Goal: Obtain resource: Download file/media

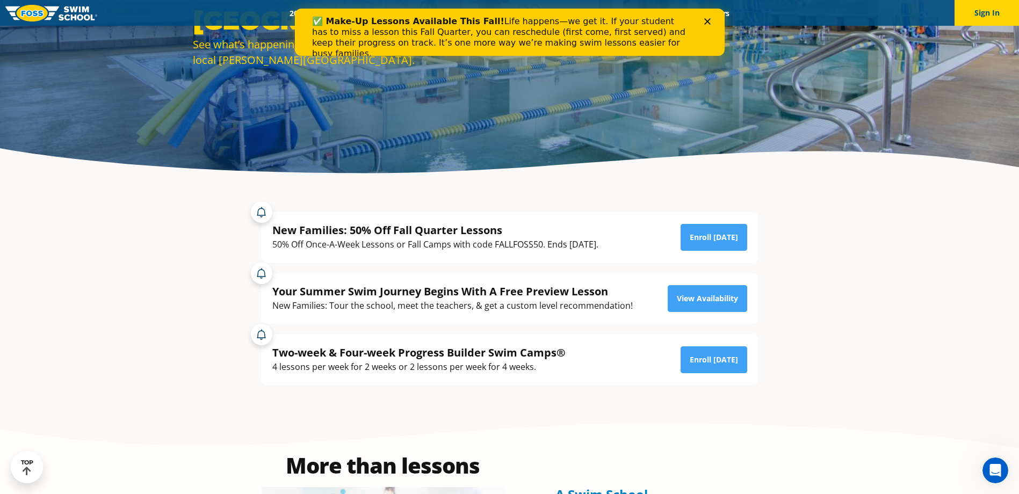
click at [712, 23] on div "Close" at bounding box center [709, 21] width 11 height 6
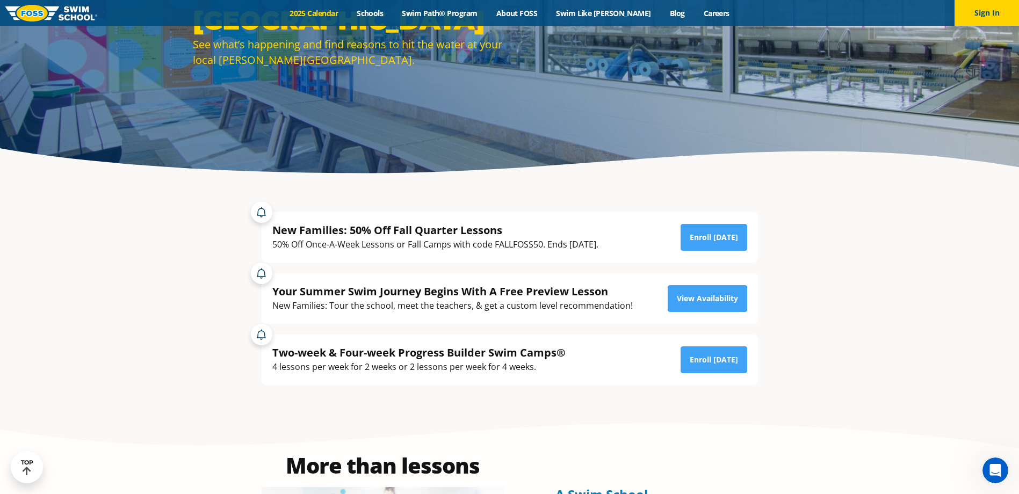
click at [339, 13] on link "2025 Calendar" at bounding box center [314, 13] width 67 height 10
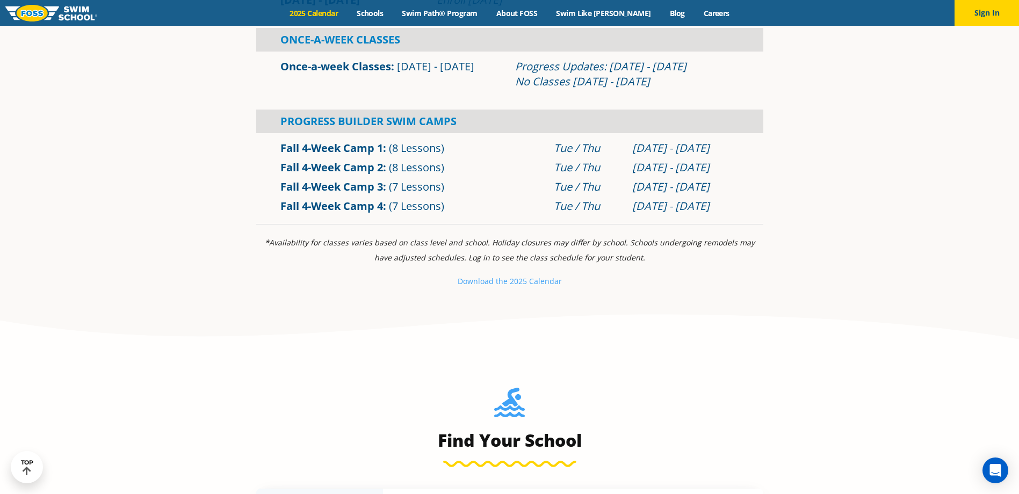
scroll to position [860, 0]
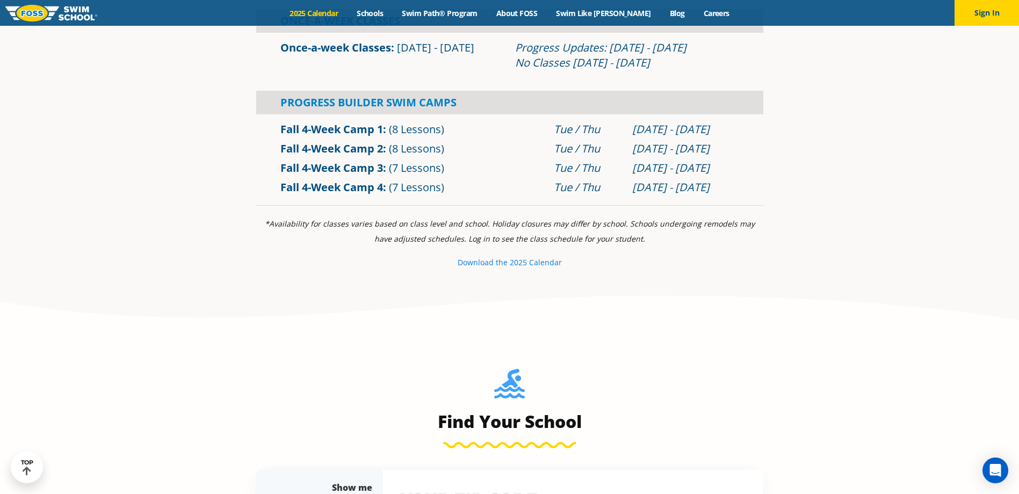
click at [499, 261] on small "Download th" at bounding box center [481, 262] width 46 height 10
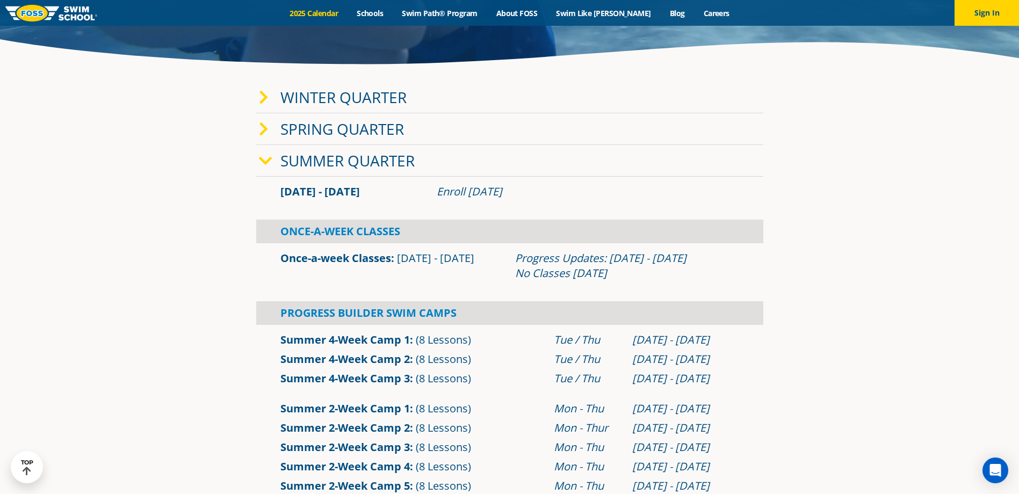
scroll to position [269, 0]
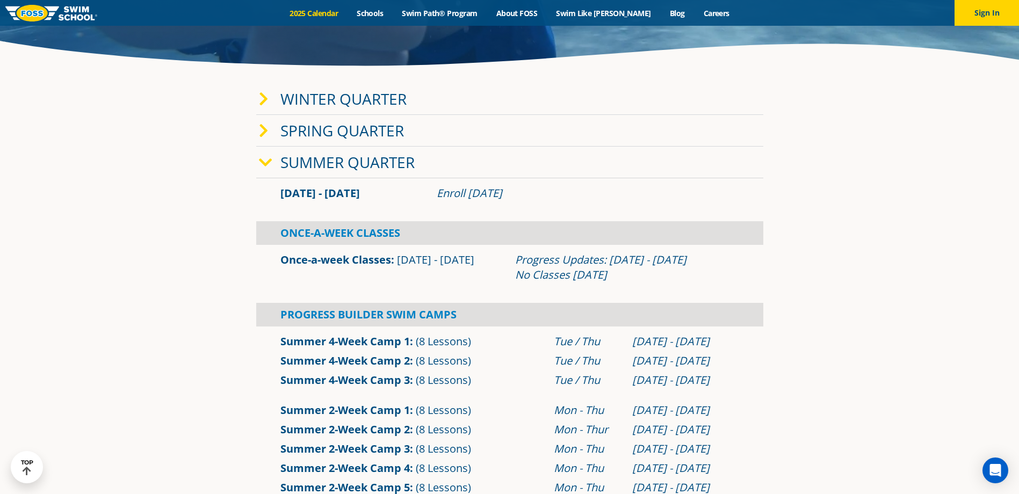
click at [394, 19] on div "Menu 2025 Calendar Schools Swim Path® Program About FOSS Swim Like Regan Blog C…" at bounding box center [509, 13] width 1019 height 26
click at [393, 11] on link "Schools" at bounding box center [370, 13] width 45 height 10
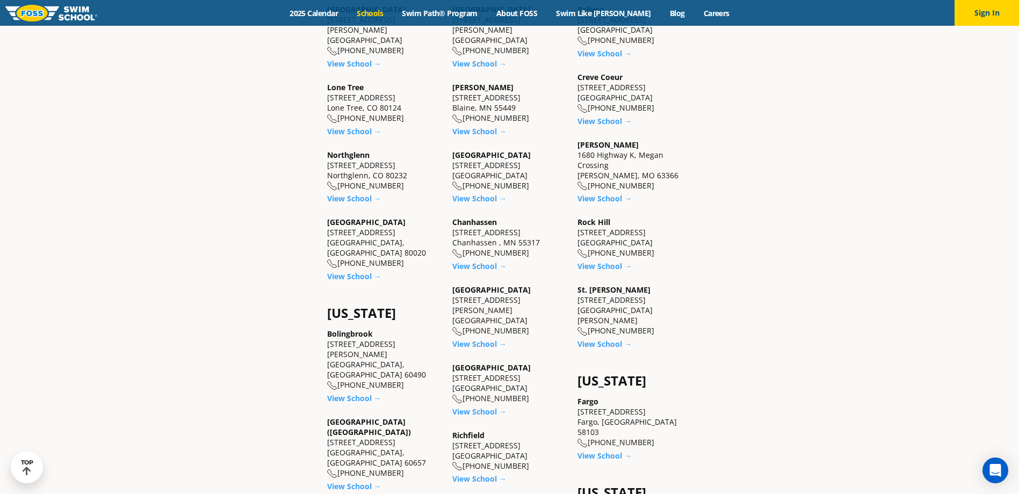
scroll to position [752, 0]
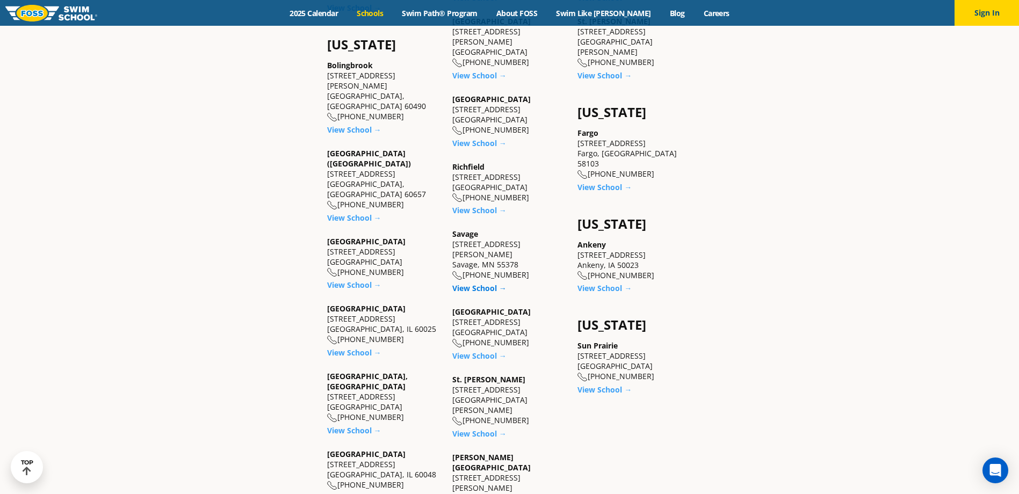
click at [473, 283] on link "View School →" at bounding box center [479, 288] width 54 height 10
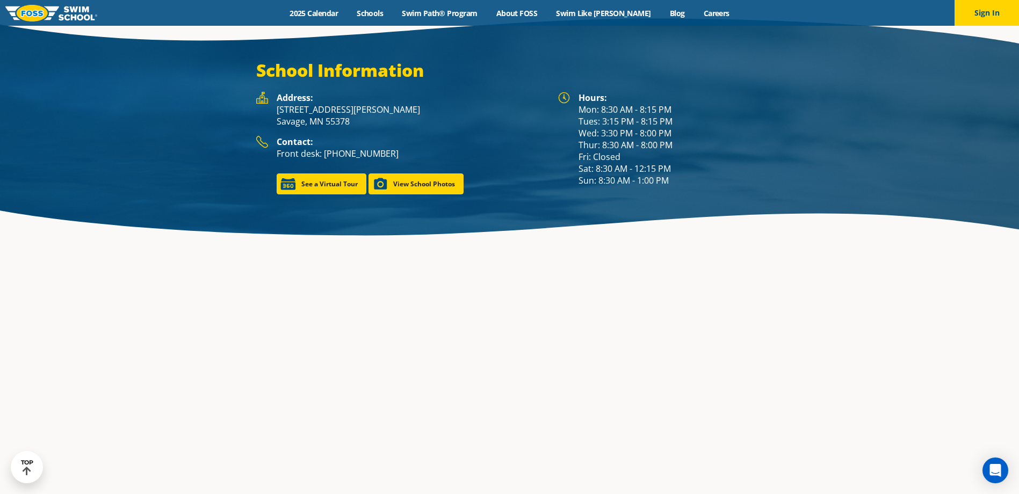
scroll to position [1582, 0]
